Goal: Task Accomplishment & Management: Manage account settings

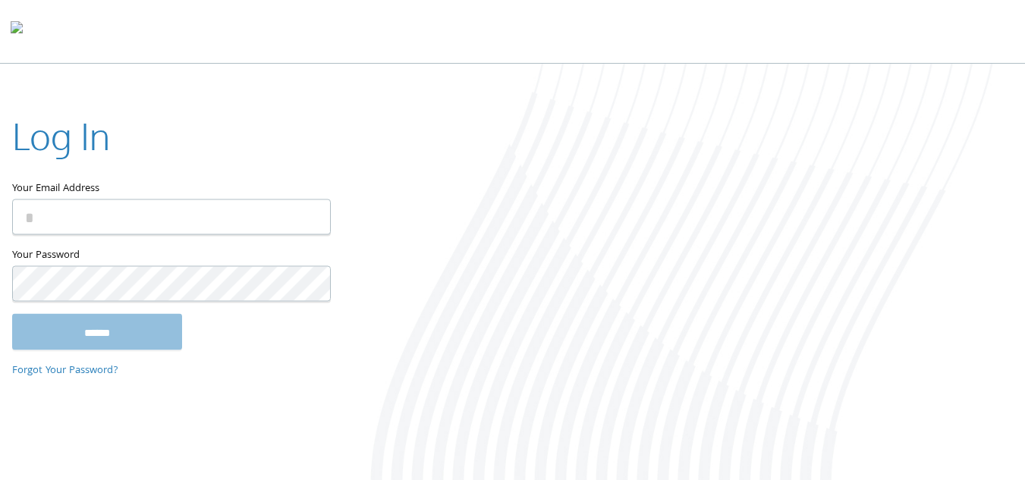
click at [155, 222] on input "Your Email Address" at bounding box center [171, 217] width 319 height 36
type input "**********"
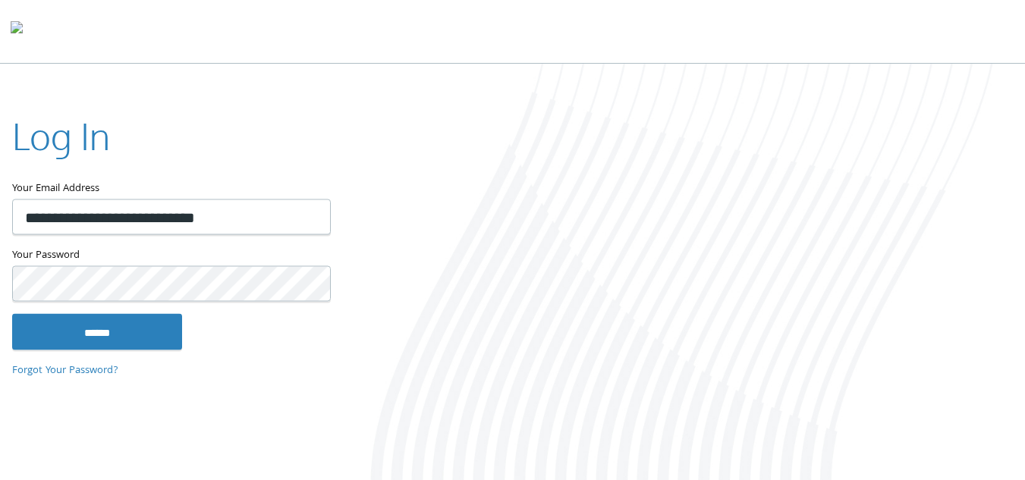
click at [12, 313] on input "******" at bounding box center [97, 331] width 170 height 36
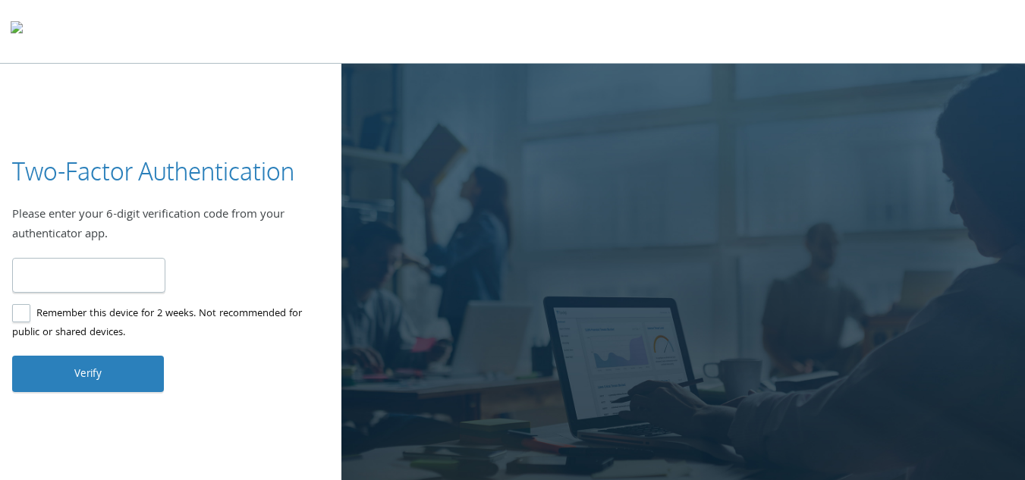
type input "******"
